Goal: Check status: Check status

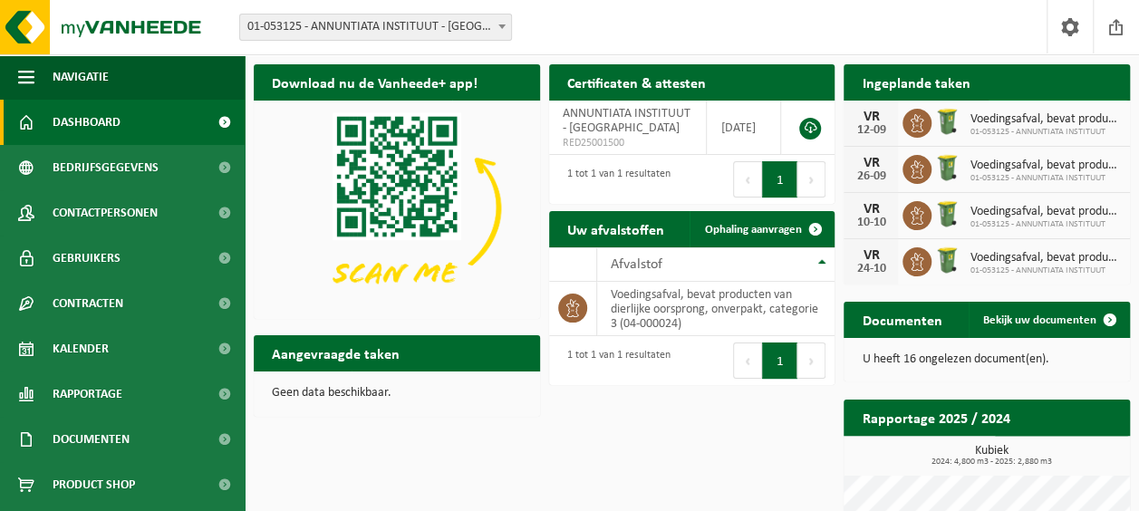
click at [1028, 112] on span "Bekijk uw kalender" at bounding box center [1049, 118] width 93 height 12
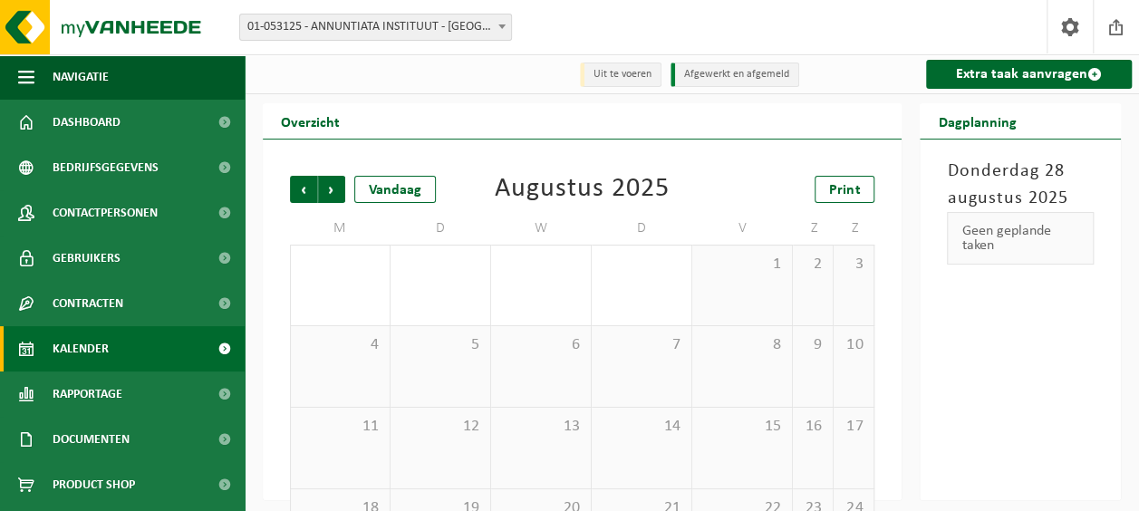
click at [610, 187] on div "Augustus 2025" at bounding box center [582, 189] width 175 height 27
click at [332, 191] on span "Volgende" at bounding box center [331, 189] width 27 height 27
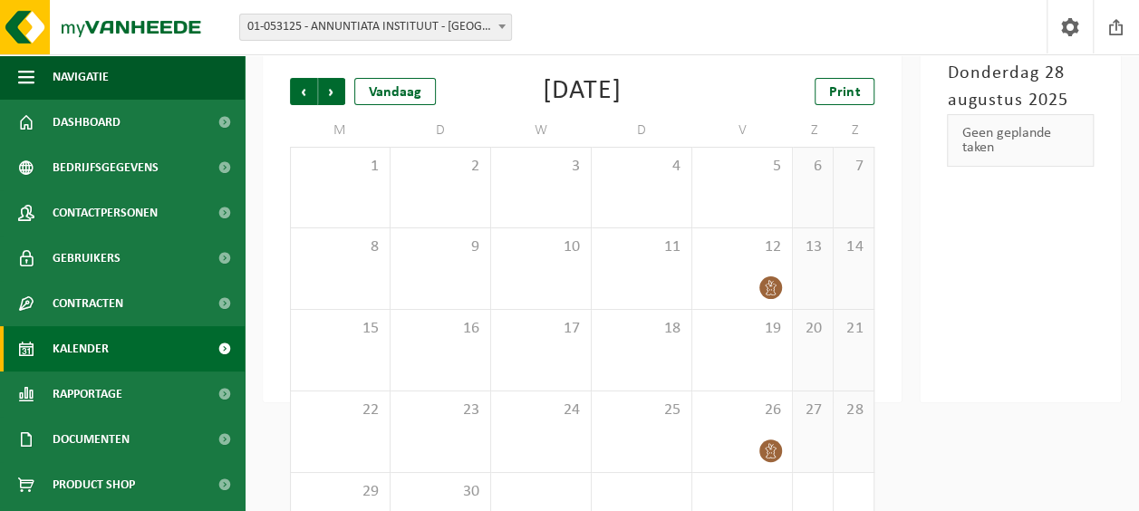
scroll to position [70, 0]
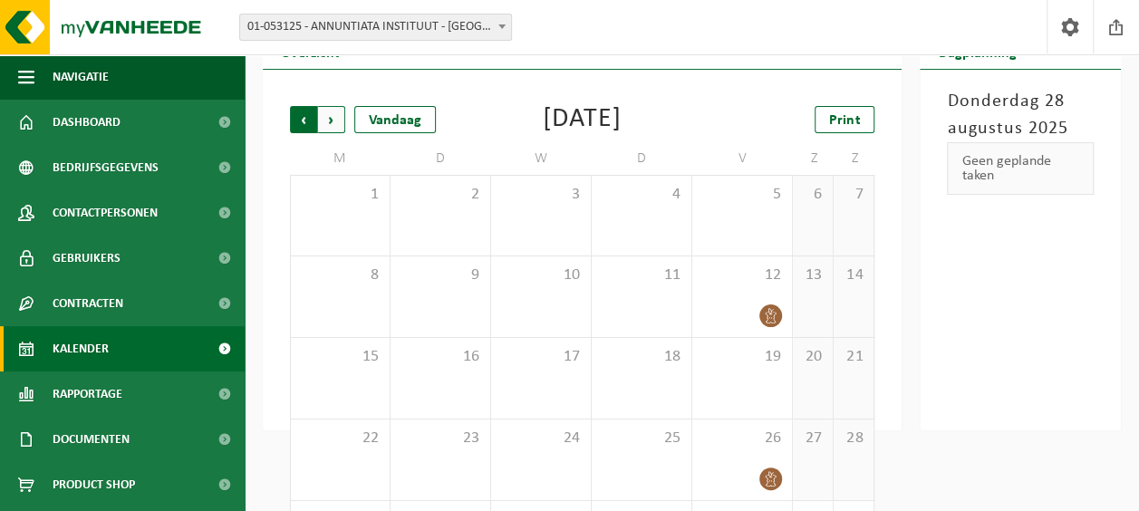
click at [328, 121] on span "Volgende" at bounding box center [331, 119] width 27 height 27
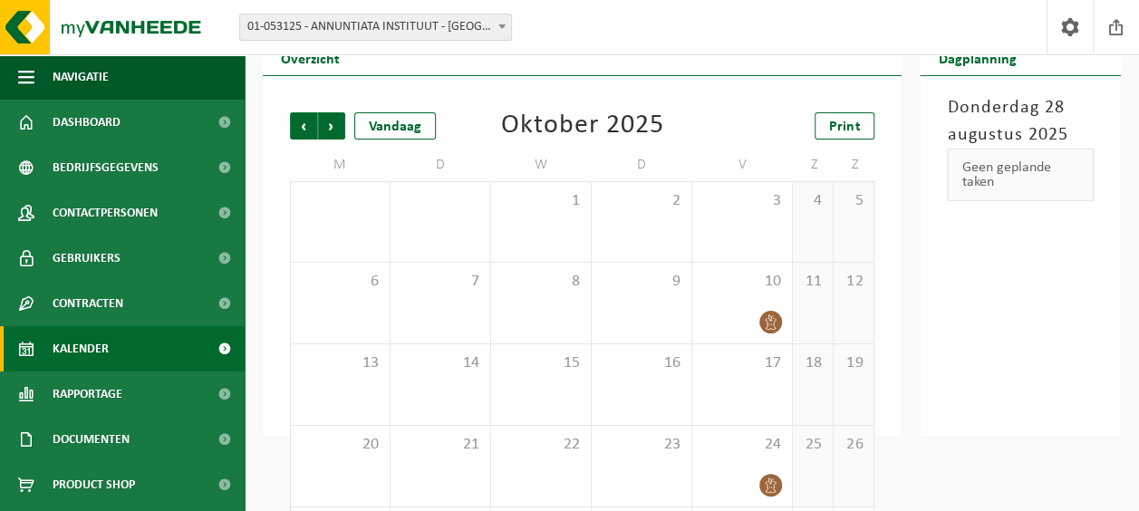
scroll to position [0, 0]
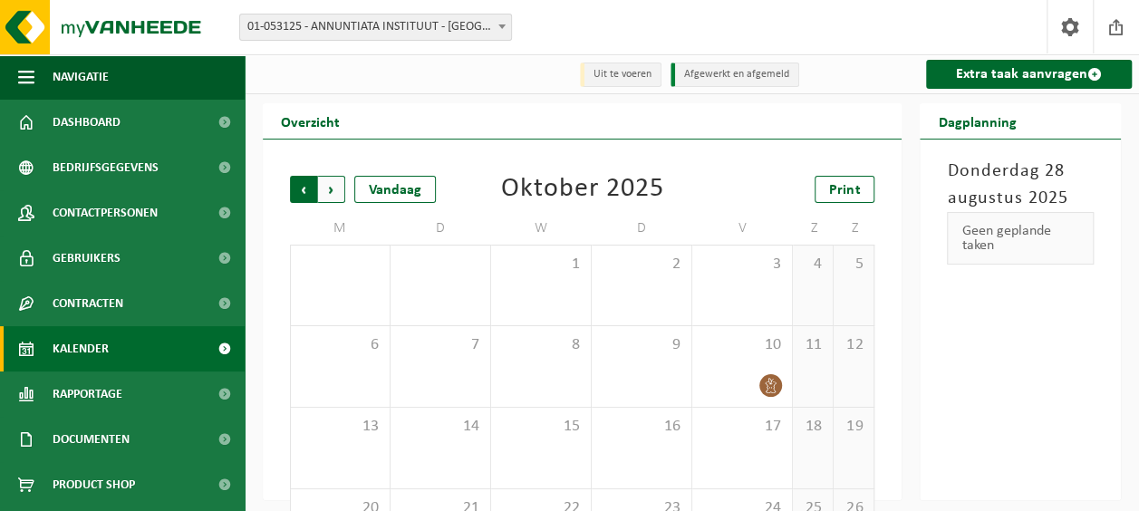
click at [331, 192] on span "Volgende" at bounding box center [331, 189] width 27 height 27
click at [476, 25] on span "01-053125 - ANNUNTIATA INSTITUUT - [GEOGRAPHIC_DATA]" at bounding box center [375, 26] width 271 height 25
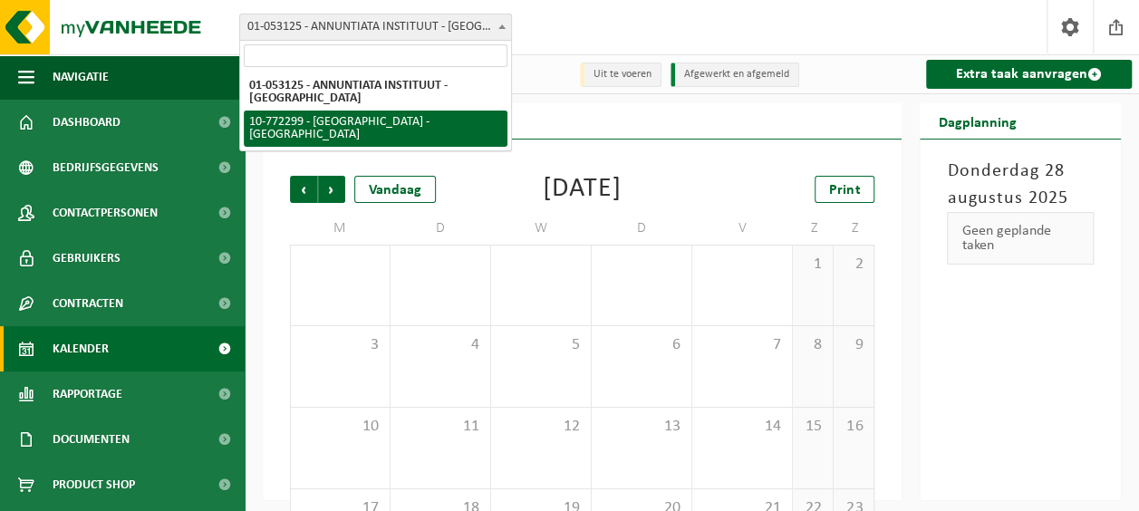
select select "18269"
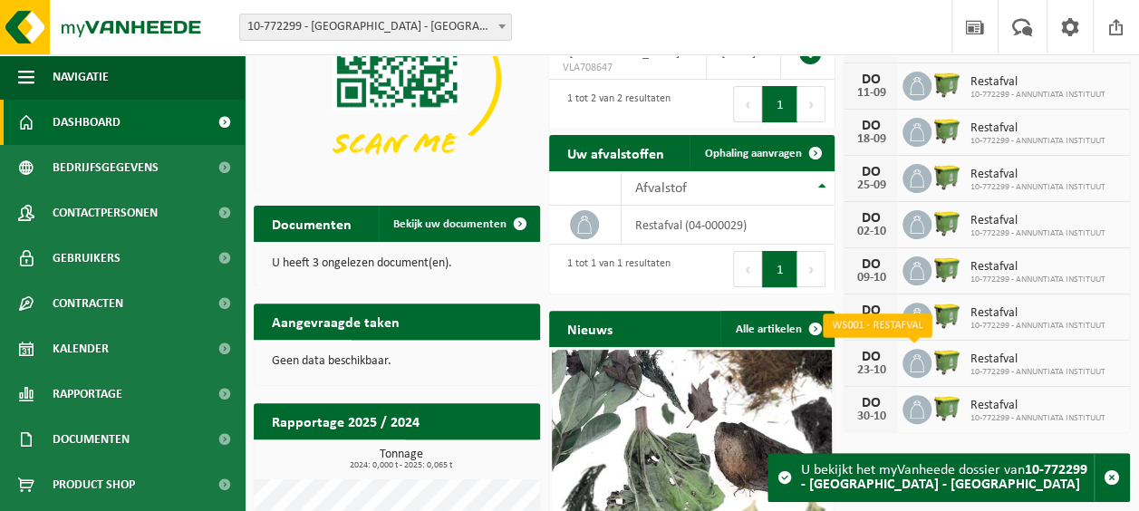
scroll to position [91, 0]
